Goal: Transaction & Acquisition: Book appointment/travel/reservation

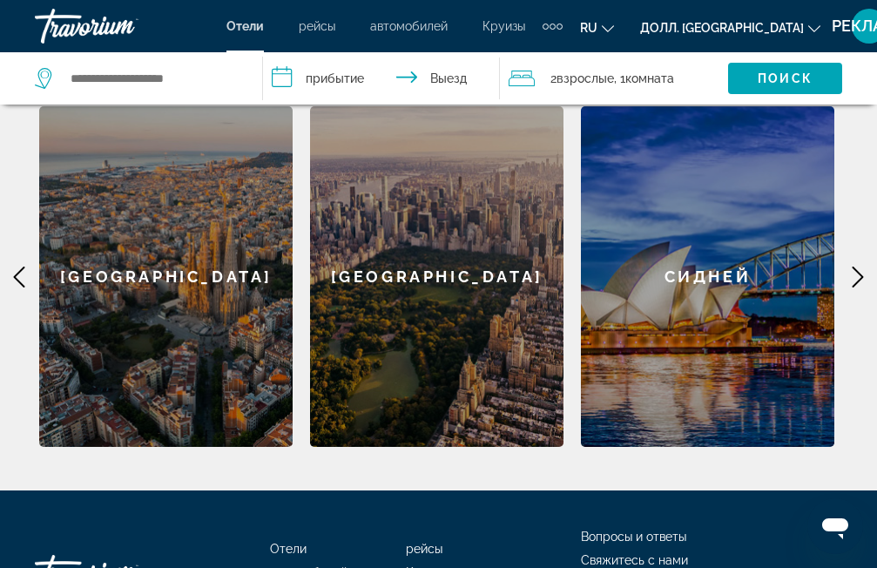
scroll to position [804, 0]
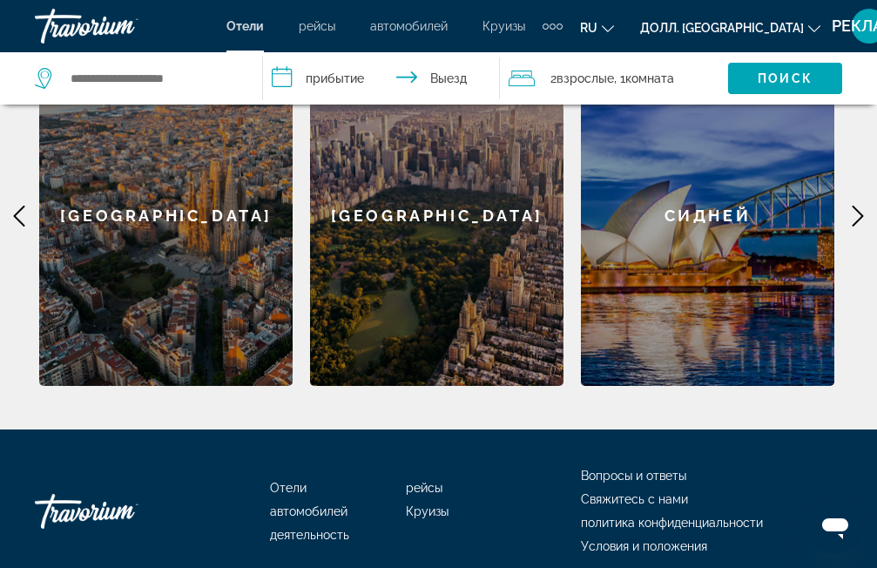
click at [851, 226] on icon "Основное содержание" at bounding box center [857, 215] width 21 height 21
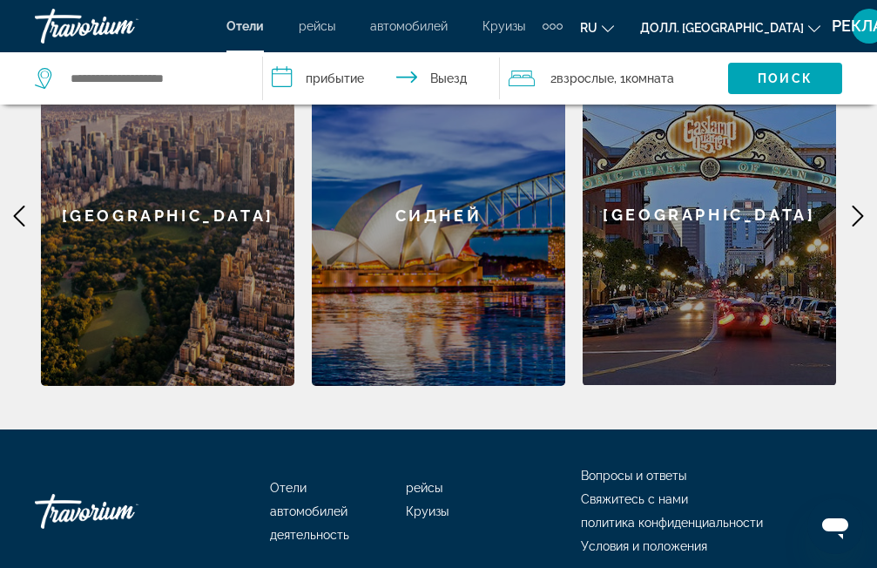
click at [851, 226] on icon "Основное содержание" at bounding box center [857, 215] width 21 height 21
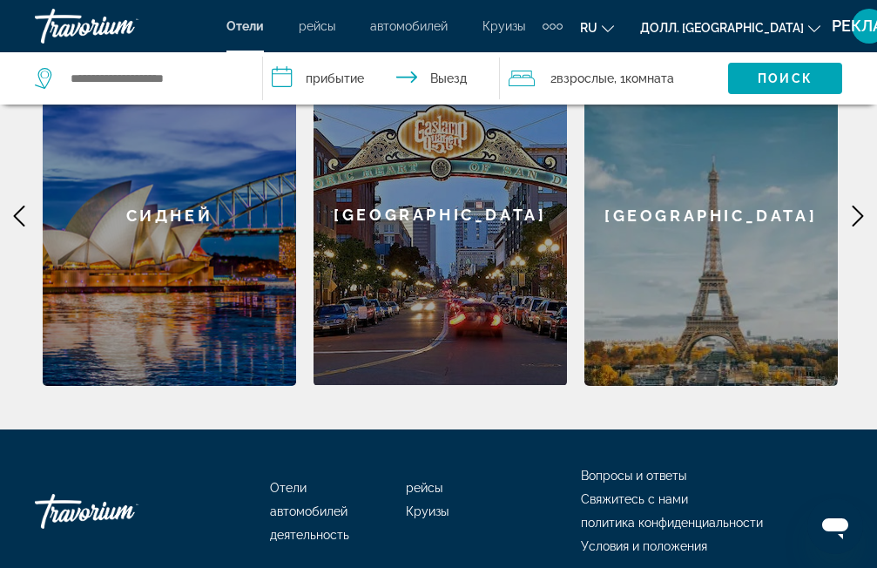
click at [851, 226] on icon "Основное содержание" at bounding box center [857, 215] width 21 height 21
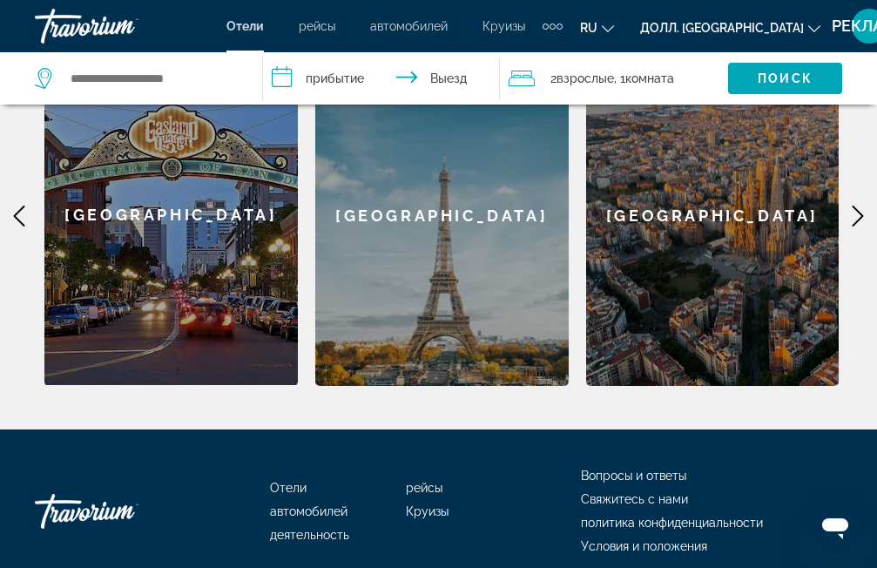
click at [851, 226] on icon "Основное содержание" at bounding box center [857, 215] width 21 height 21
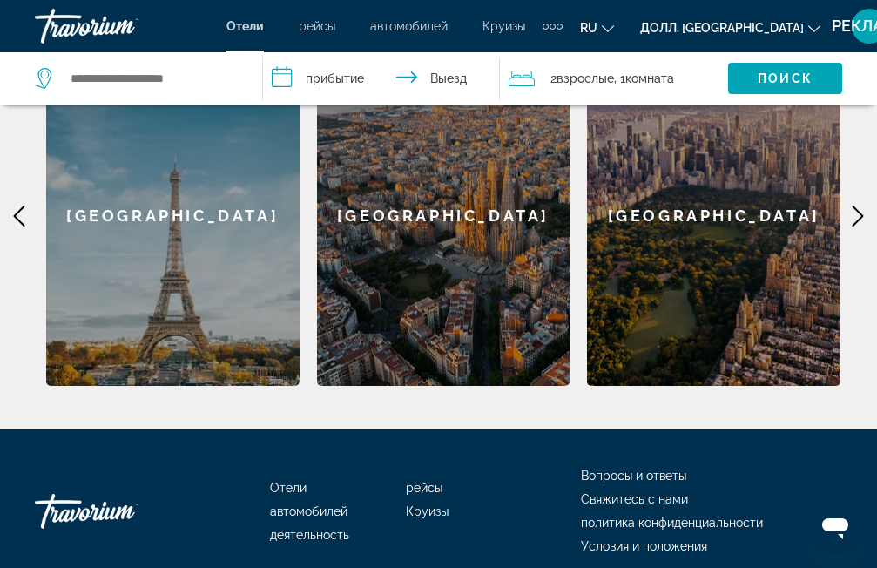
click at [851, 226] on icon "Основное содержание" at bounding box center [857, 215] width 21 height 21
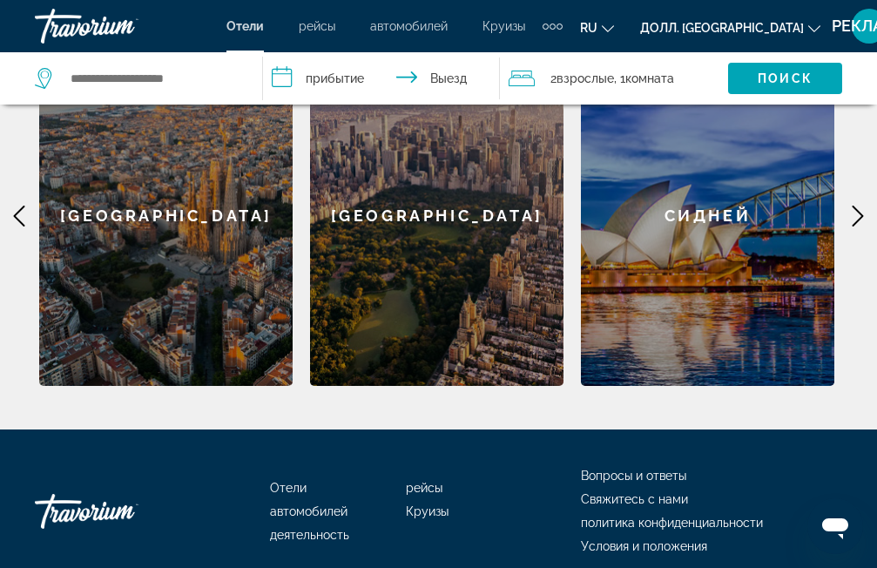
click at [851, 226] on icon "Основное содержание" at bounding box center [857, 215] width 21 height 21
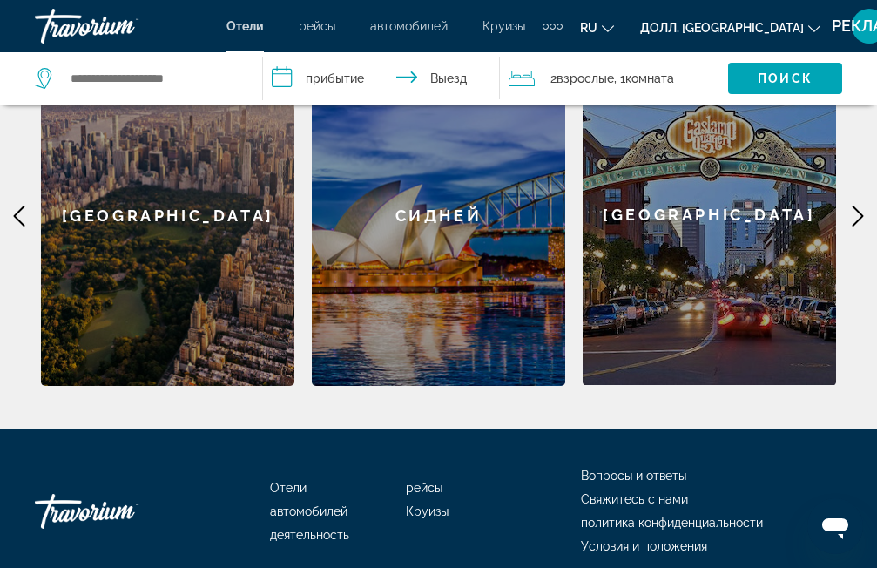
click at [851, 226] on icon "Основное содержание" at bounding box center [857, 215] width 21 height 21
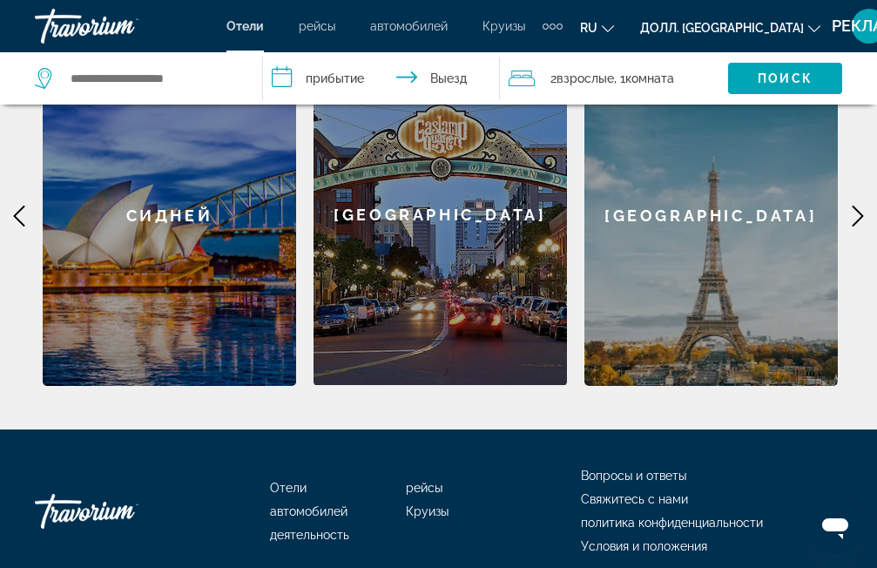
click at [851, 226] on icon "Основное содержание" at bounding box center [857, 215] width 21 height 21
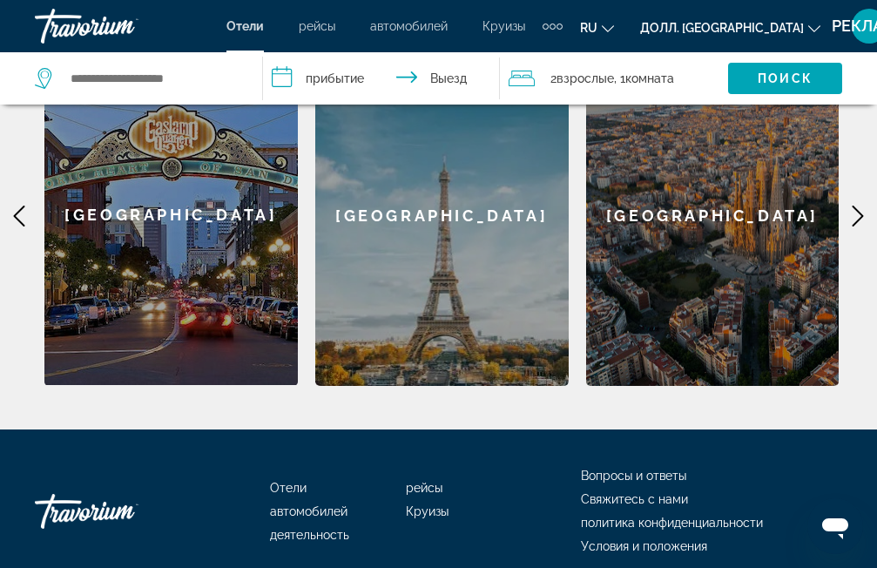
click at [851, 226] on icon "Основное содержание" at bounding box center [857, 215] width 21 height 21
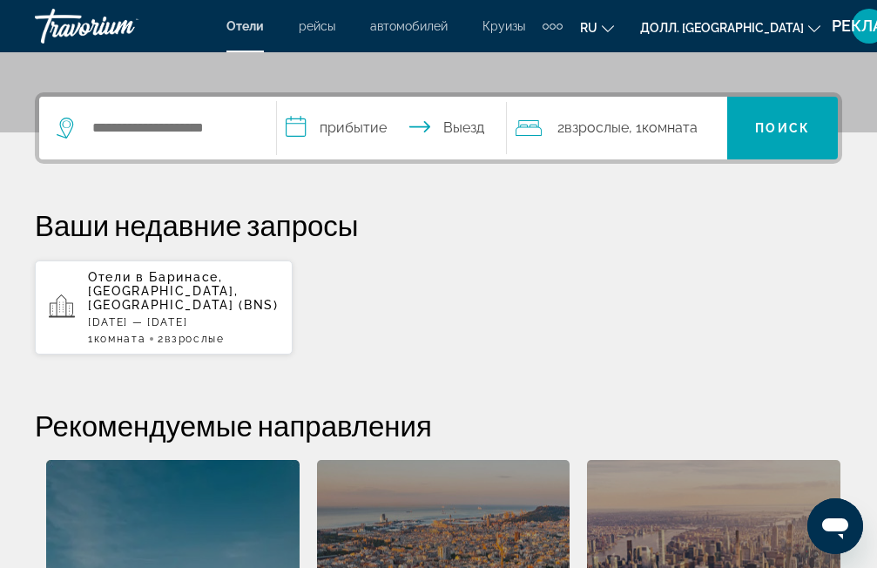
scroll to position [369, 0]
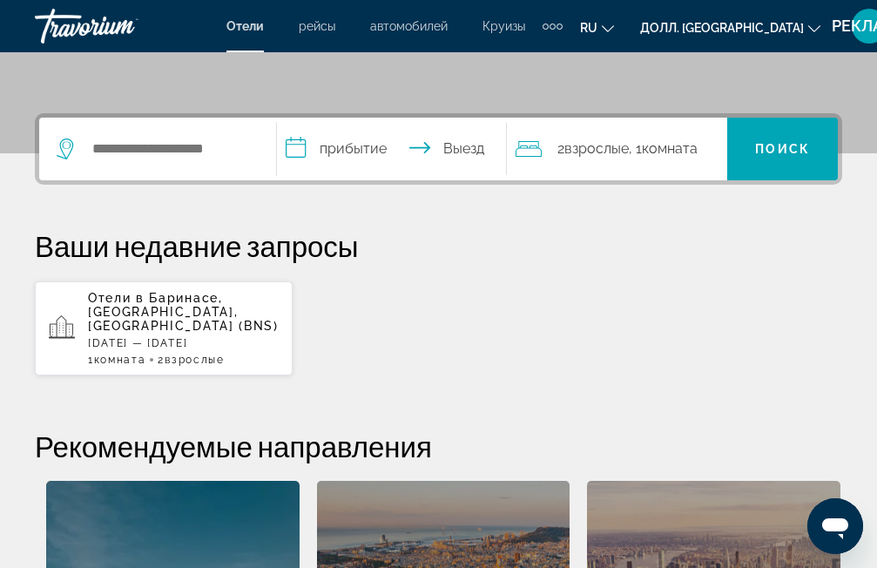
click at [264, 21] on ya-tr-span "Отели" at bounding box center [244, 26] width 37 height 14
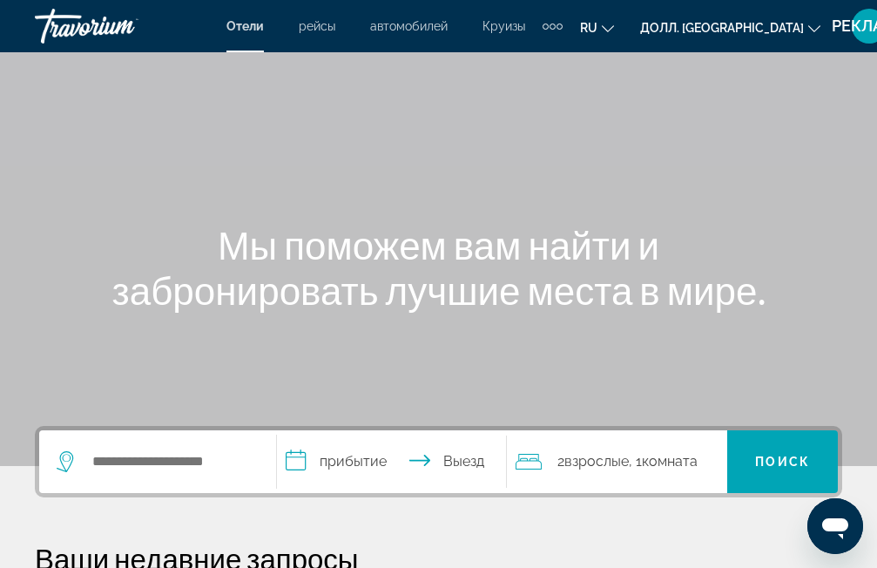
scroll to position [87, 0]
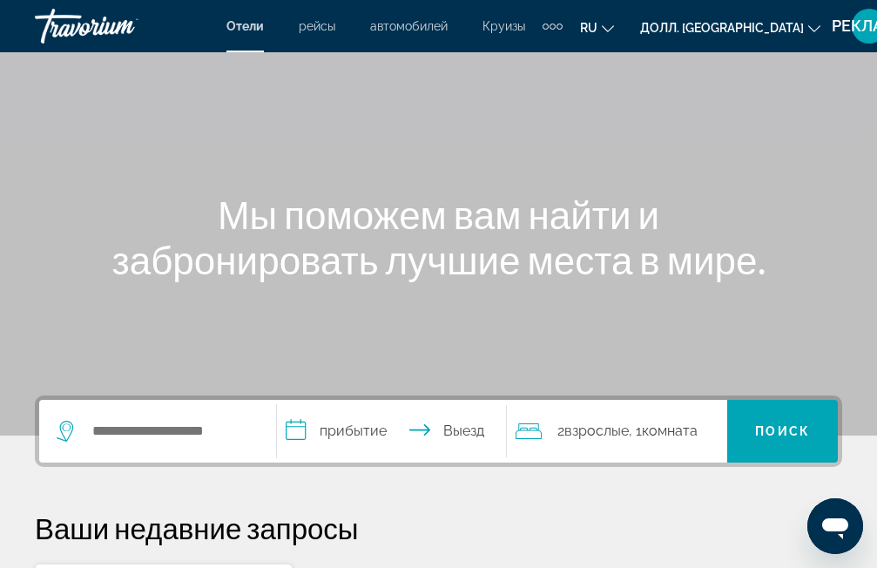
click at [181, 417] on div "Виджет поиска" at bounding box center [158, 431] width 202 height 63
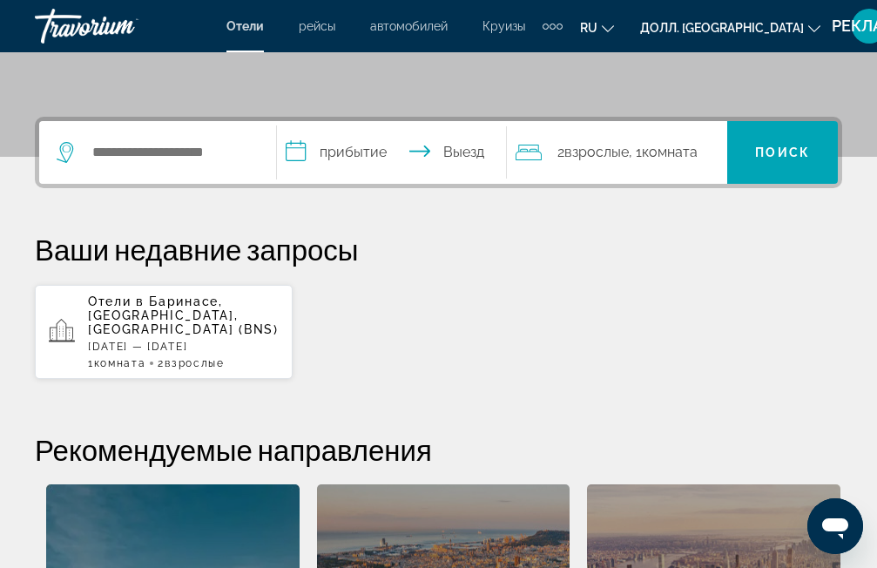
scroll to position [426, 0]
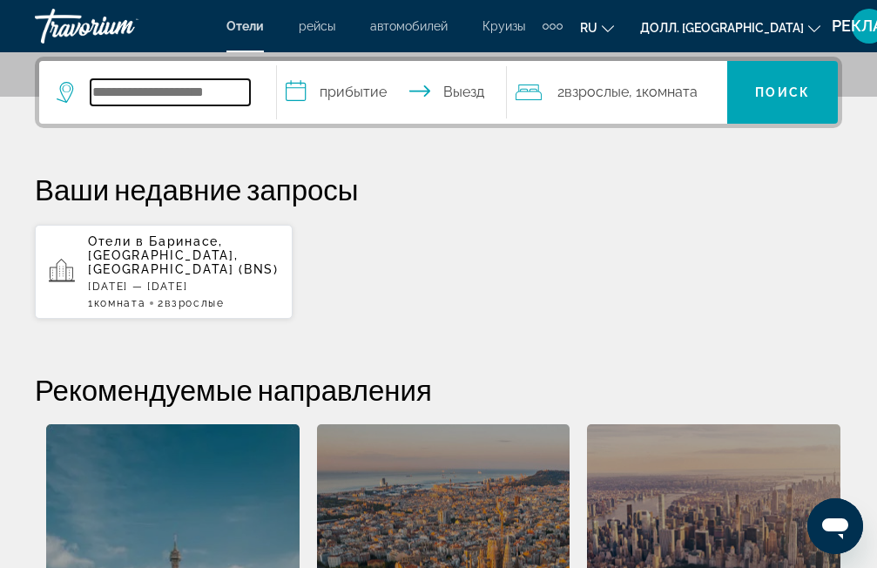
click at [192, 91] on input "Виджет поиска" at bounding box center [170, 92] width 159 height 26
type input "******"
click at [364, 89] on input "**********" at bounding box center [395, 95] width 236 height 68
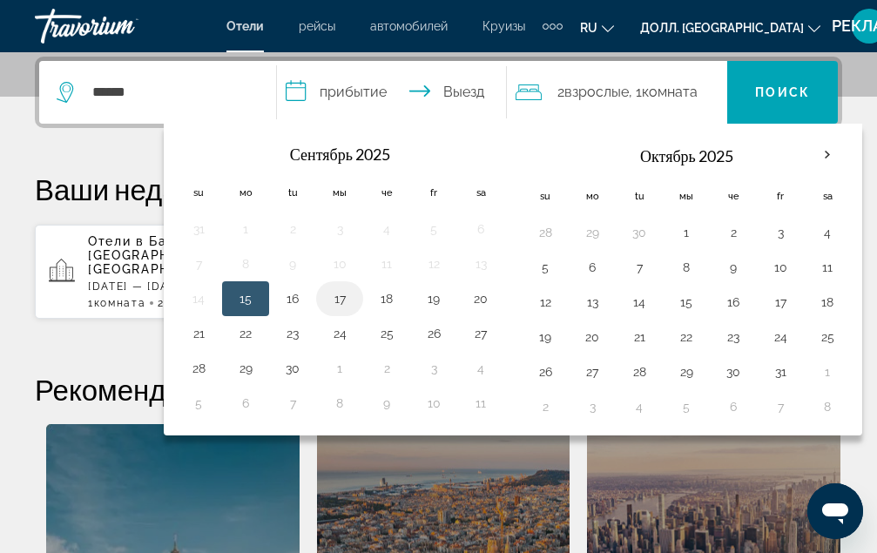
click at [353, 299] on button "17" at bounding box center [340, 298] width 28 height 24
click at [400, 297] on button "18" at bounding box center [387, 298] width 28 height 24
type input "**********"
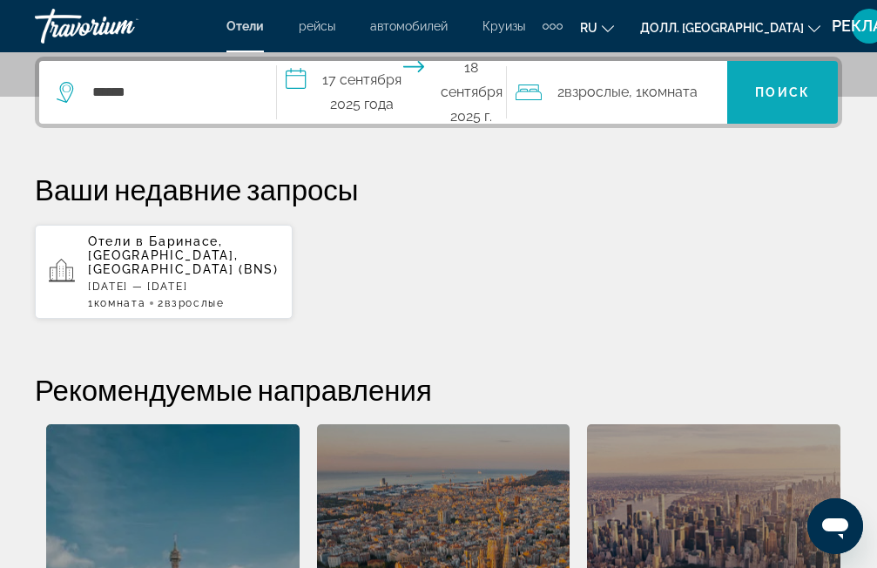
click at [761, 91] on ya-tr-span "Поиск" at bounding box center [782, 92] width 55 height 14
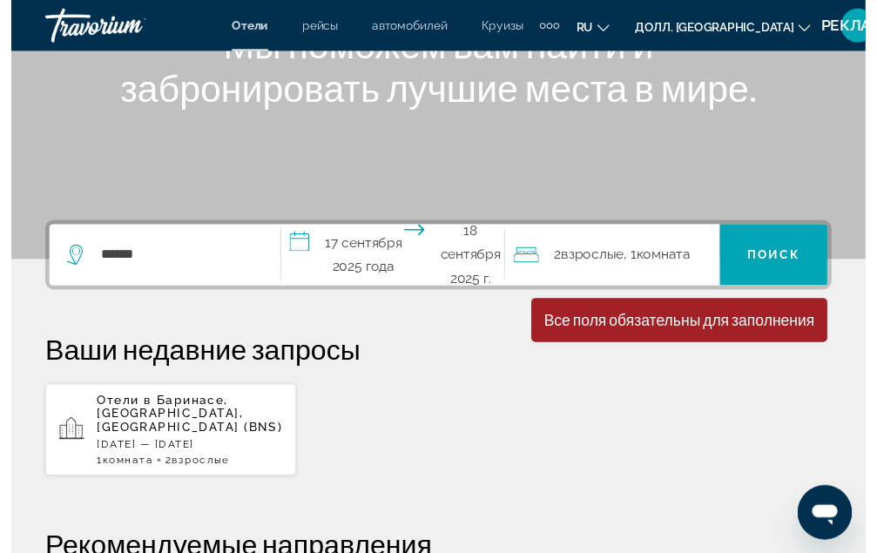
scroll to position [252, 0]
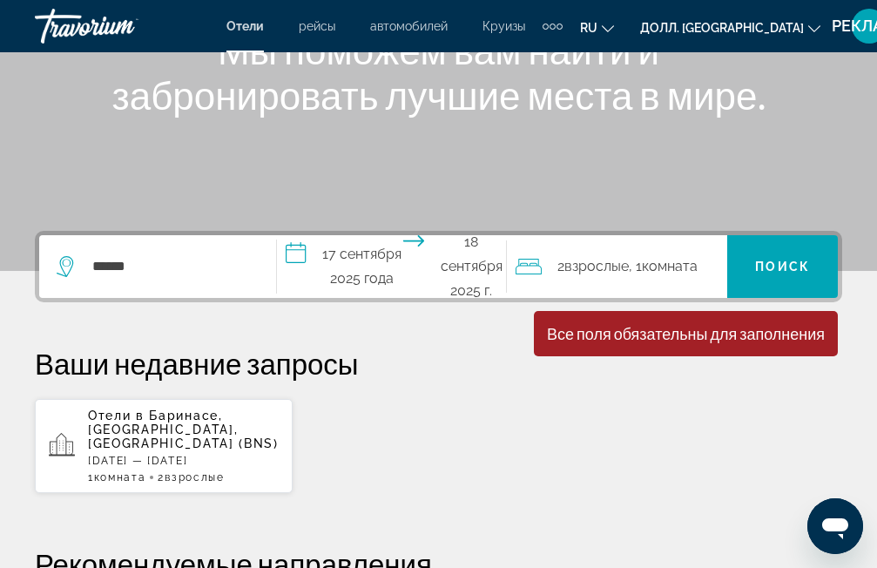
click at [623, 337] on ya-tr-span "Все поля обязательны для заполнения" at bounding box center [686, 333] width 278 height 19
click at [770, 253] on span "Виджет поиска" at bounding box center [782, 267] width 111 height 42
click at [380, 259] on input "**********" at bounding box center [395, 269] width 236 height 68
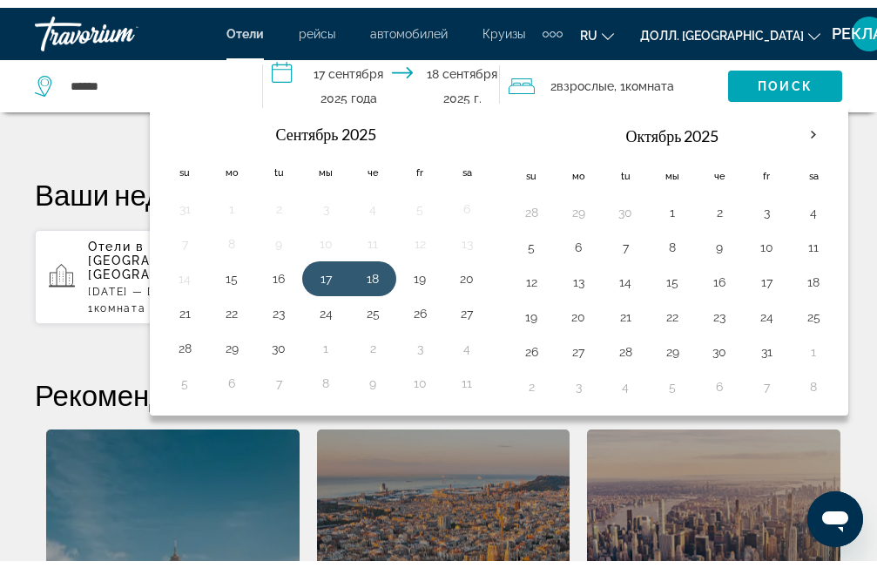
scroll to position [513, 0]
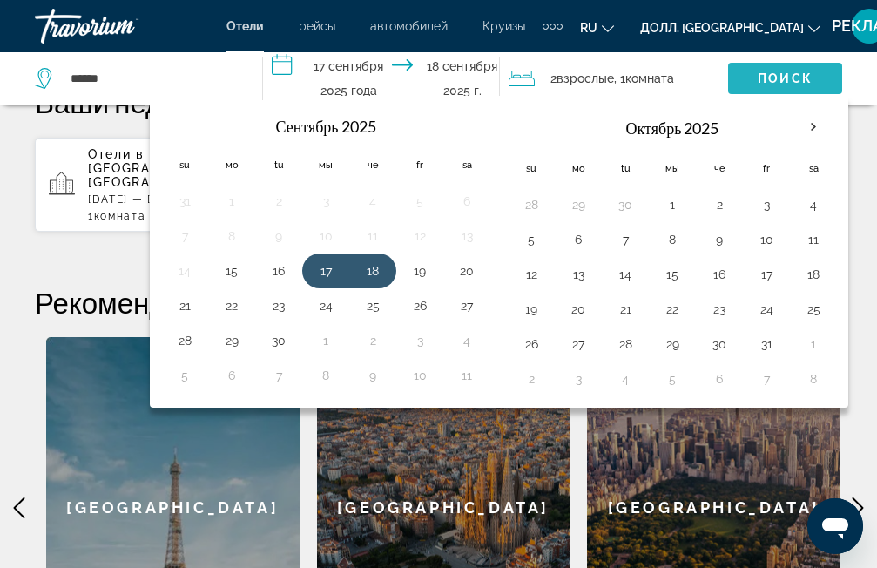
click at [822, 72] on span "Виджет поиска" at bounding box center [785, 78] width 114 height 42
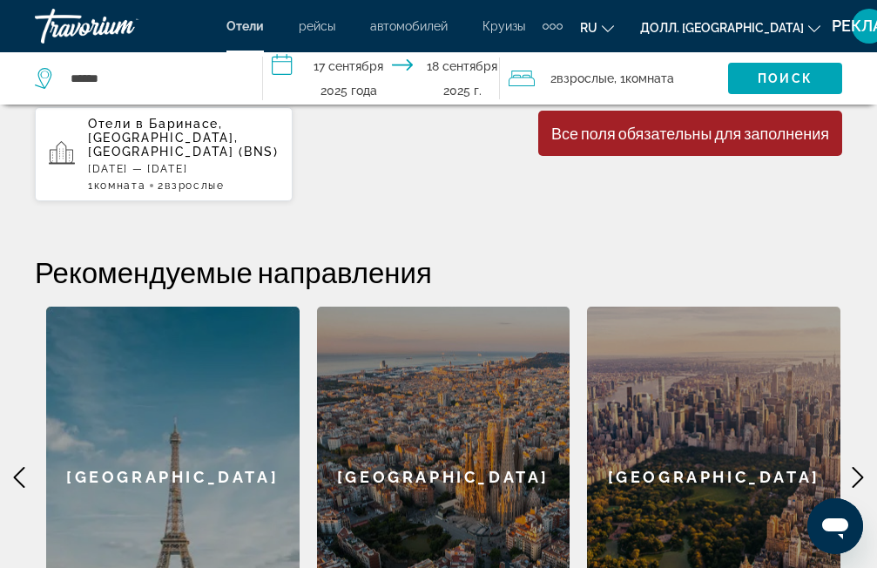
scroll to position [891, 0]
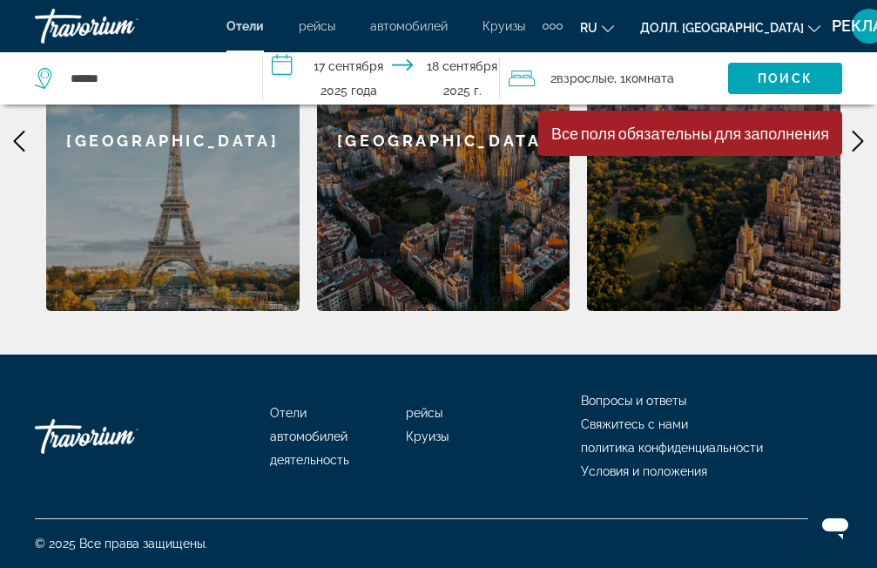
click at [293, 410] on ya-tr-span "Отели" at bounding box center [288, 413] width 37 height 14
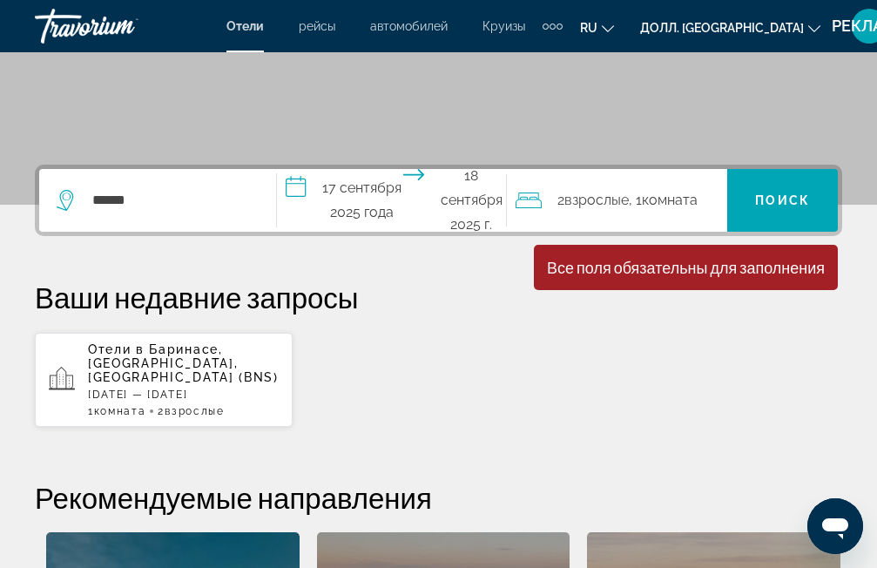
scroll to position [435, 0]
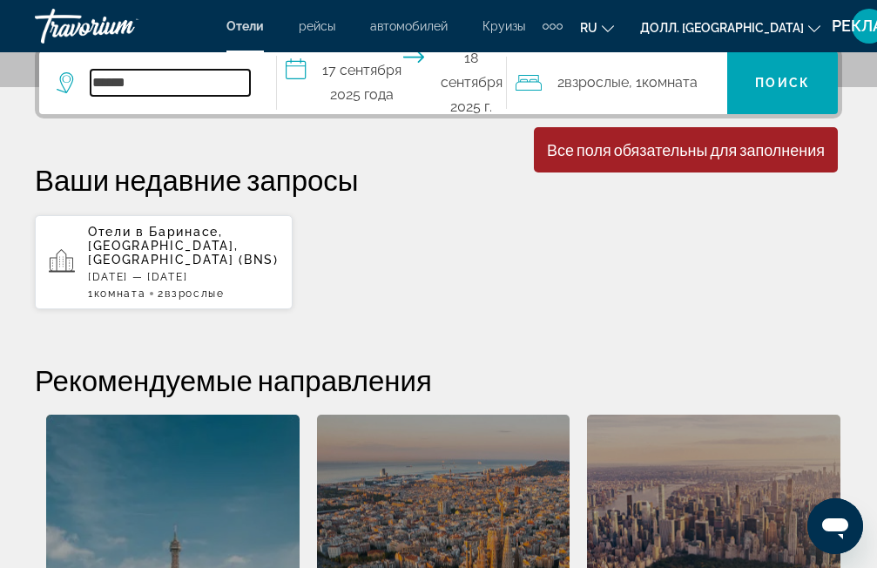
click at [223, 87] on input "******" at bounding box center [170, 83] width 159 height 26
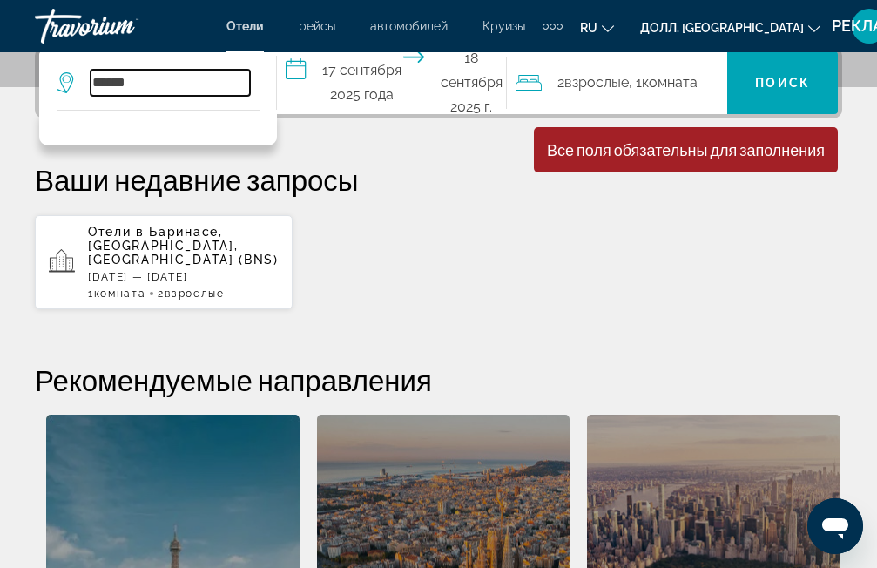
scroll to position [426, 0]
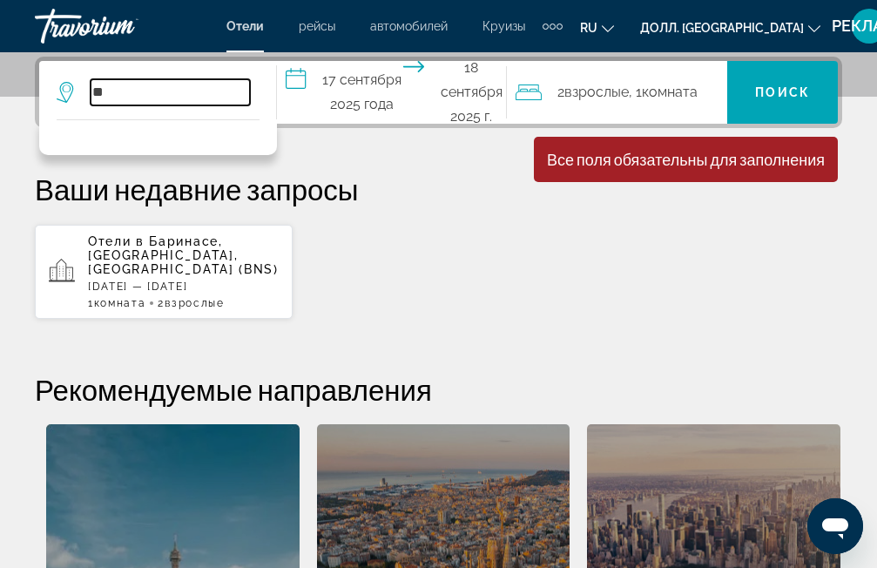
type input "*"
paste input "**********"
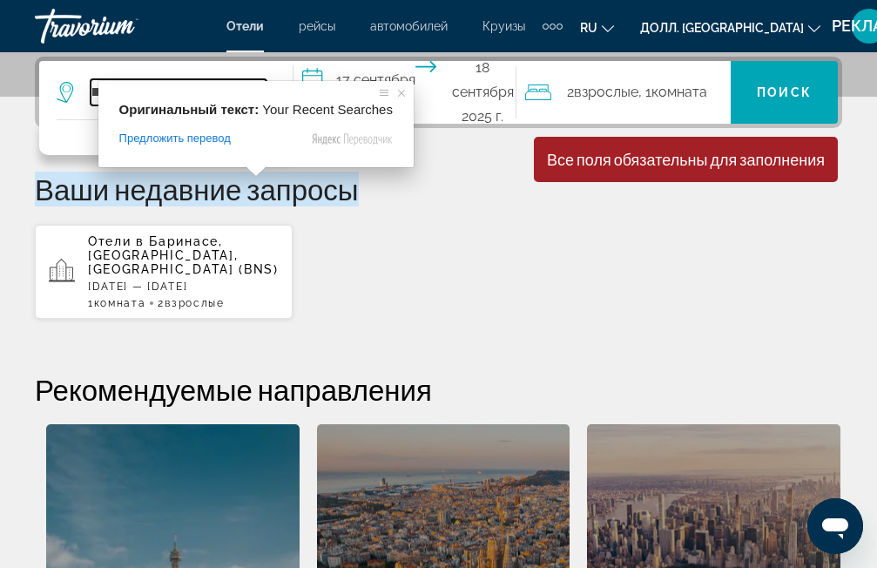
type input "**********"
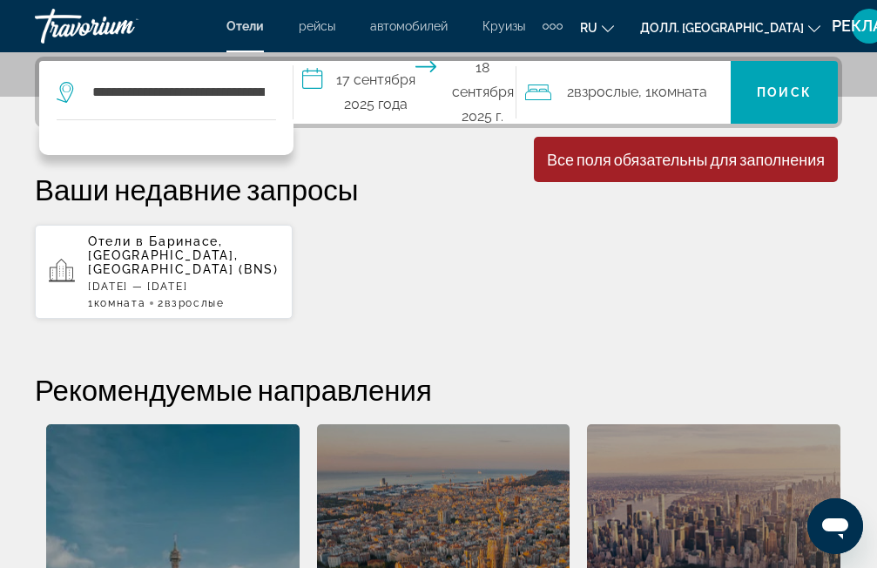
click at [375, 242] on div "Отели в [GEOGRAPHIC_DATA], [GEOGRAPHIC_DATA], [GEOGRAPHIC_DATA] (BNS) [DATE] — …" at bounding box center [438, 272] width 807 height 96
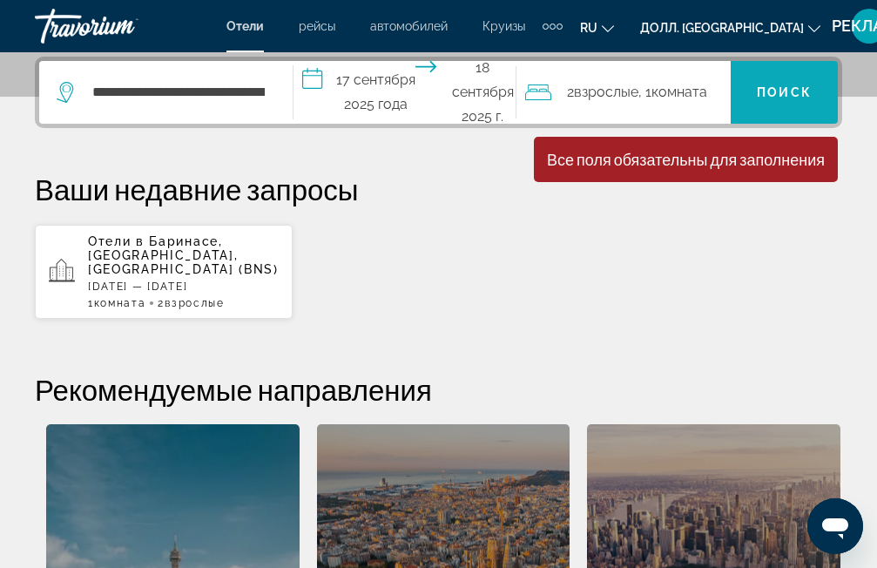
click at [749, 79] on span "Виджет поиска" at bounding box center [783, 92] width 107 height 42
click at [769, 92] on ya-tr-span "Поиск" at bounding box center [784, 92] width 55 height 14
click at [776, 101] on span "Виджет поиска" at bounding box center [783, 92] width 107 height 42
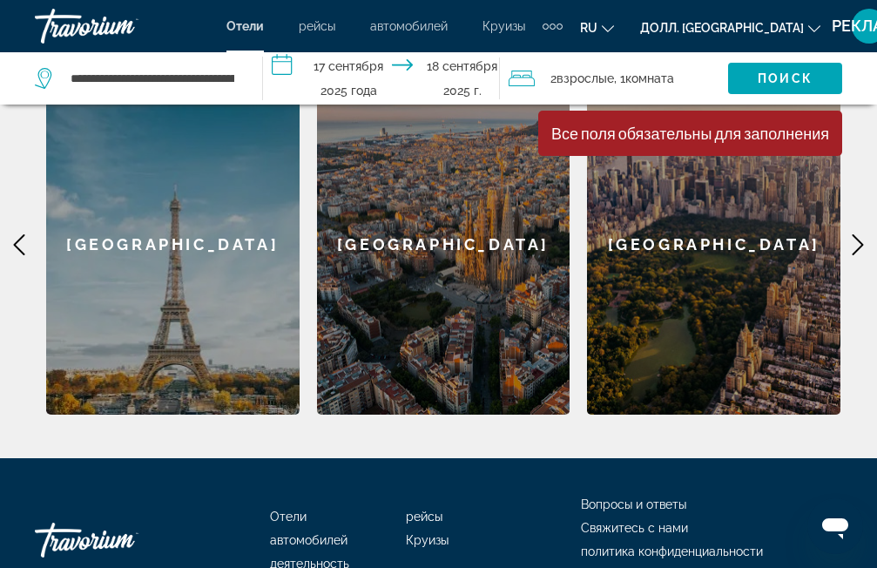
scroll to position [543, 0]
